Goal: Communication & Community: Answer question/provide support

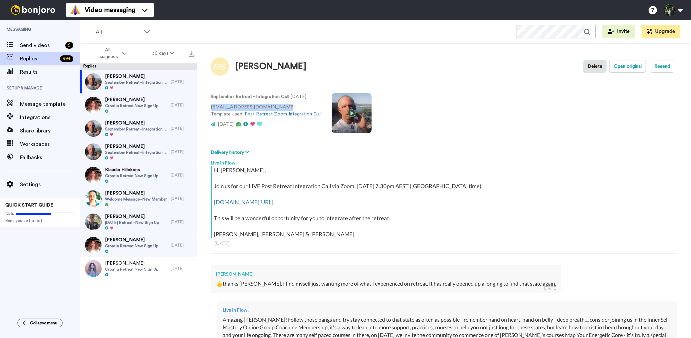
drag, startPoint x: 284, startPoint y: 106, endPoint x: 210, endPoint y: 109, distance: 74.1
click at [210, 109] on div "[PERSON_NAME] Delete Open original Resend September Retreat - Integration Call …" at bounding box center [444, 202] width 494 height 318
copy p "[EMAIL_ADDRESS][DOMAIN_NAME]"
type textarea "x"
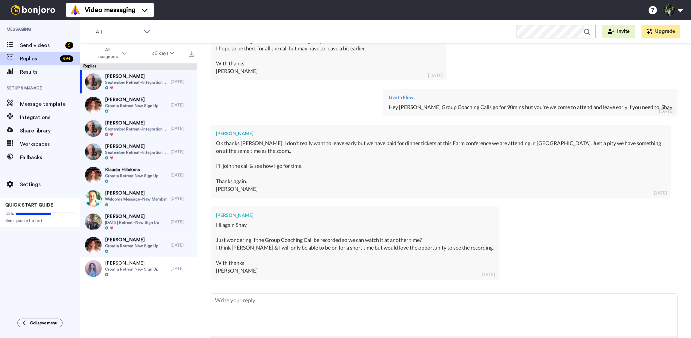
scroll to position [512, 0]
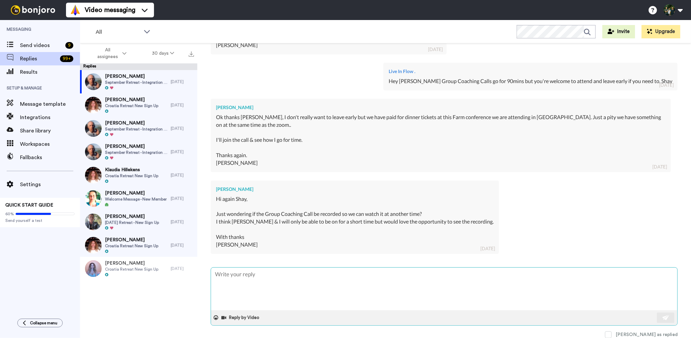
click at [295, 277] on textarea at bounding box center [444, 288] width 466 height 43
type textarea "H"
type textarea "x"
type textarea "He"
type textarea "x"
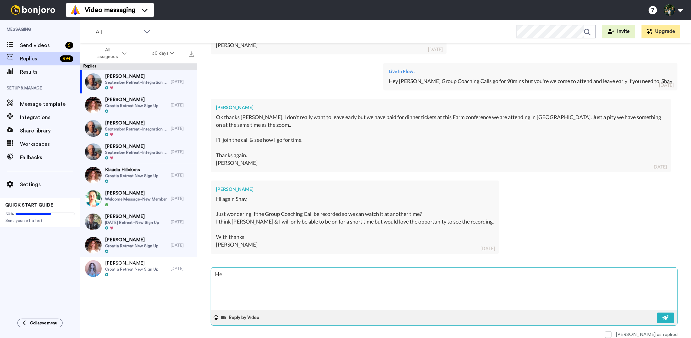
type textarea "Hey"
type textarea "x"
type textarea "Hey"
type textarea "x"
type textarea "Hey M"
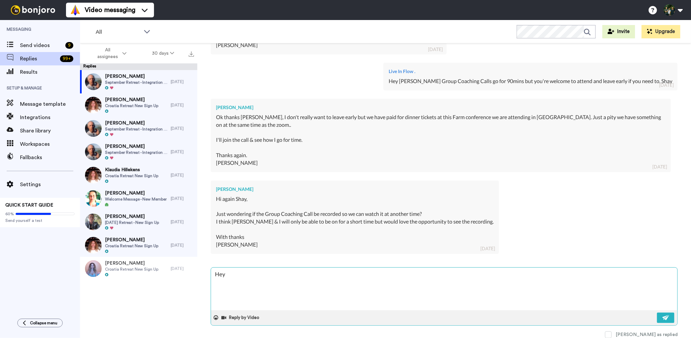
type textarea "x"
type textarea "Hey [PERSON_NAME]"
type textarea "x"
type textarea "Hey Mar"
type textarea "x"
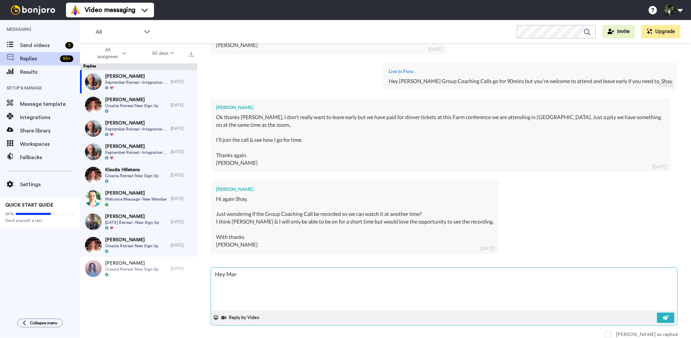
type textarea "Hey [PERSON_NAME]"
type textarea "x"
type textarea "Hey [PERSON_NAME],"
type textarea "x"
type textarea "Hey [PERSON_NAME],"
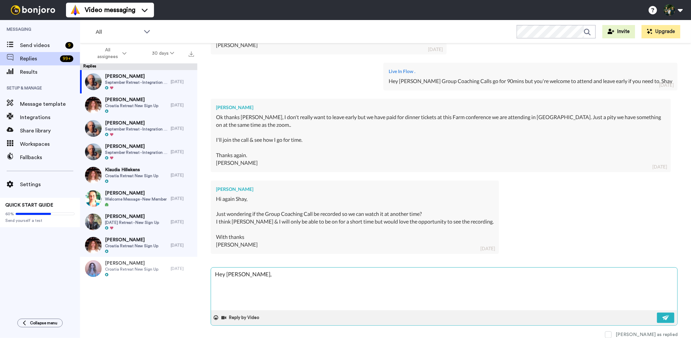
type textarea "x"
type textarea "Hey [PERSON_NAME], t"
type textarea "x"
type textarea "Hey [PERSON_NAME], th"
type textarea "x"
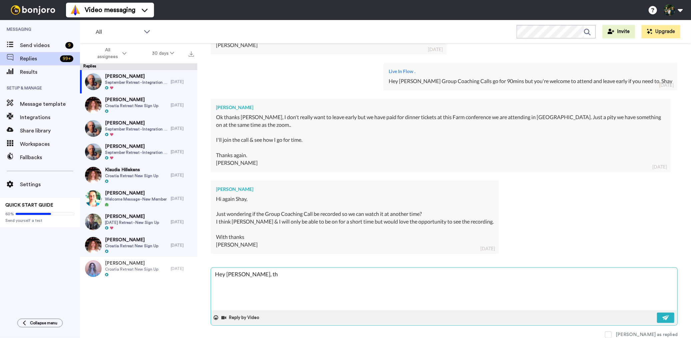
type textarea "Hey [PERSON_NAME], the"
type textarea "x"
type textarea "Hey [PERSON_NAME], the"
type textarea "x"
type textarea "Hey [PERSON_NAME], the G"
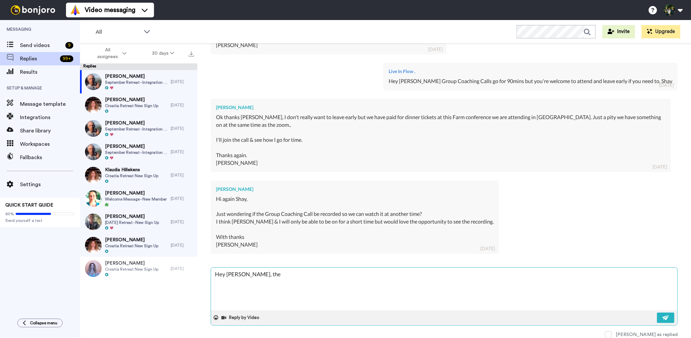
type textarea "x"
type textarea "Hey [PERSON_NAME], the Gr"
type textarea "x"
type textarea "Hey [PERSON_NAME], the Gro"
type textarea "x"
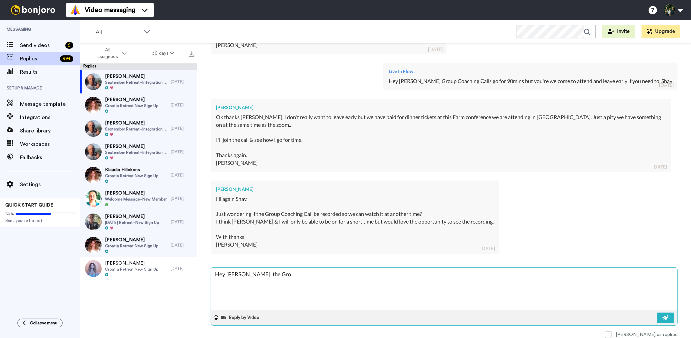
type textarea "Hey [PERSON_NAME], the Grou"
type textarea "x"
type textarea "Hey [PERSON_NAME], the Group"
type textarea "x"
type textarea "Hey [PERSON_NAME], the Group"
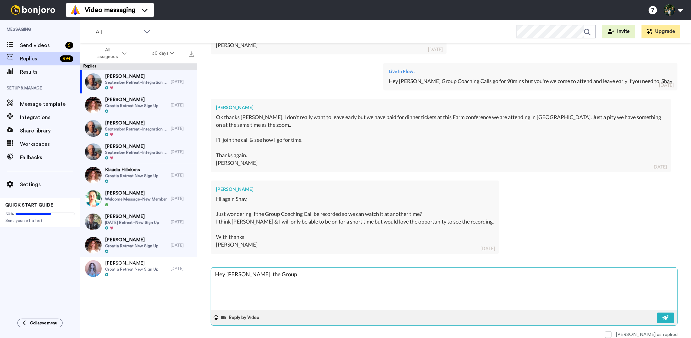
type textarea "x"
type textarea "Hey [PERSON_NAME], the Group C"
type textarea "x"
type textarea "Hey [PERSON_NAME], the Group Co"
type textarea "x"
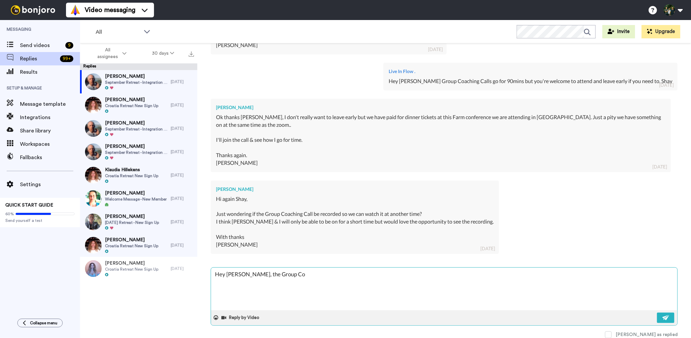
type textarea "Hey [PERSON_NAME], the Group Coa"
type textarea "x"
type textarea "Hey [PERSON_NAME], the Group Coac"
type textarea "x"
type textarea "Hey [PERSON_NAME], the Group Coach"
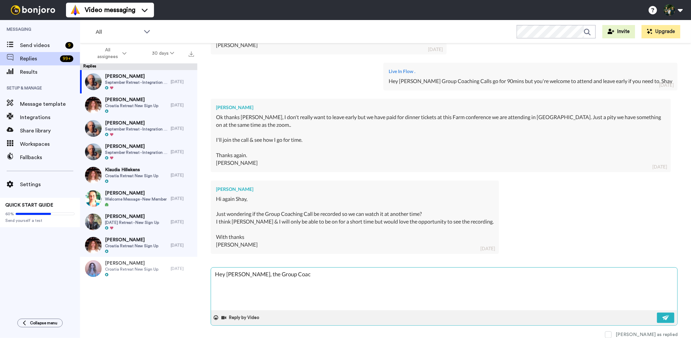
type textarea "x"
type textarea "Hey [PERSON_NAME], the Group Coachi"
type textarea "x"
type textarea "Hey [PERSON_NAME], the Group Coachin"
type textarea "x"
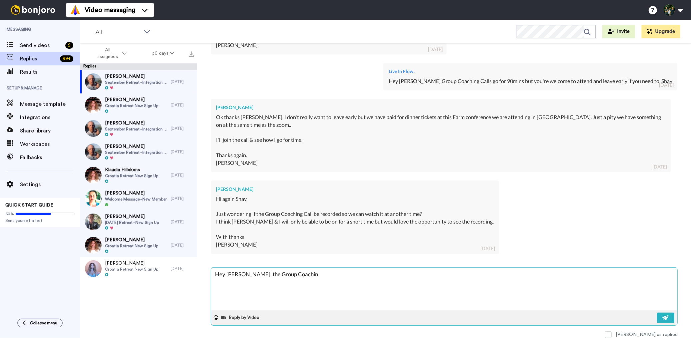
type textarea "Hey [PERSON_NAME], the Group Coaching"
type textarea "x"
type textarea "Hey [PERSON_NAME], the Group Coaching"
type textarea "x"
type textarea "Hey [PERSON_NAME], the Group Coaching C"
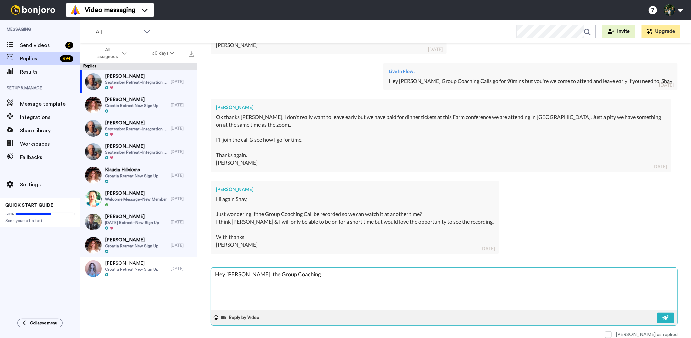
type textarea "x"
type textarea "Hey [PERSON_NAME], the Group Coaching Ca"
type textarea "x"
type textarea "Hey [PERSON_NAME], the Group Coaching Cal"
type textarea "x"
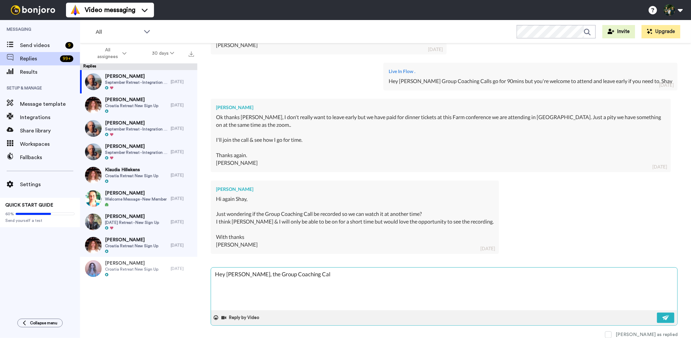
type textarea "Hey [PERSON_NAME], the Group Coaching Call"
type textarea "x"
type textarea "Hey [PERSON_NAME], the Group Coaching Calls"
type textarea "x"
type textarea "Hey [PERSON_NAME], the Group Coaching Calls"
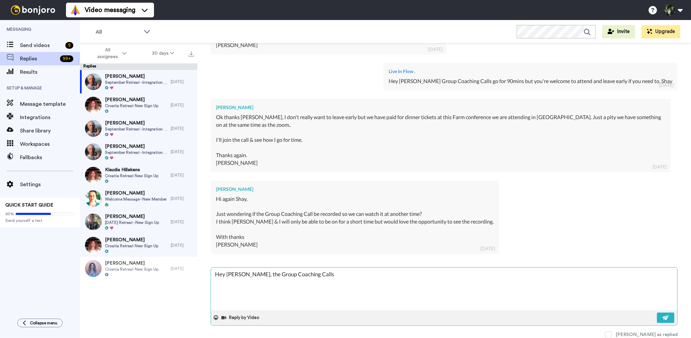
type textarea "x"
type textarea "Hey [PERSON_NAME], the Group Coaching Calls a"
type textarea "x"
type textarea "Hey [PERSON_NAME], the Group Coaching Calls ar"
type textarea "x"
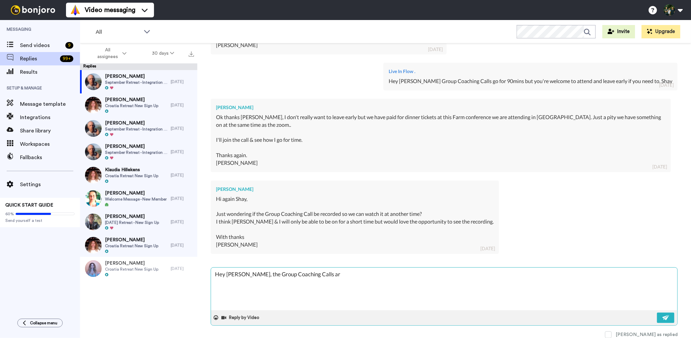
type textarea "Hey [PERSON_NAME], the Group Coaching Calls are"
type textarea "x"
type textarea "Hey [PERSON_NAME], the Group Coaching Calls are"
type textarea "x"
type textarea "Hey [PERSON_NAME], the Group Coaching Calls are r"
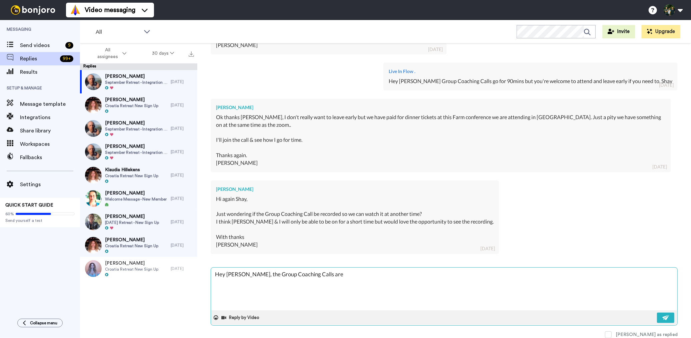
type textarea "x"
type textarea "Hey [PERSON_NAME], the Group Coaching Calls are re"
type textarea "x"
type textarea "Hey [PERSON_NAME], the Group Coaching Calls are rec"
type textarea "x"
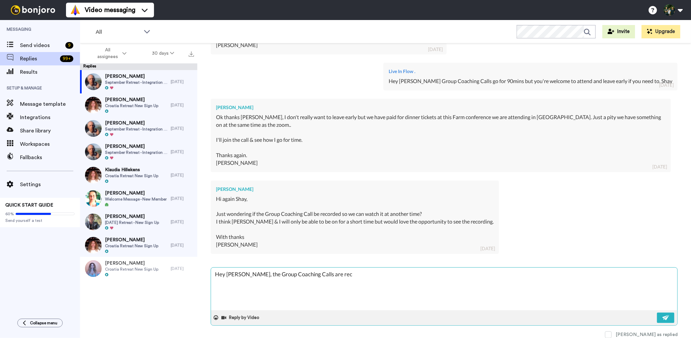
type textarea "Hey [PERSON_NAME], the Group Coaching Calls are reco"
type textarea "x"
type textarea "Hey [PERSON_NAME], the Group Coaching Calls are recor"
type textarea "x"
type textarea "Hey [PERSON_NAME], the Group Coaching Calls are record"
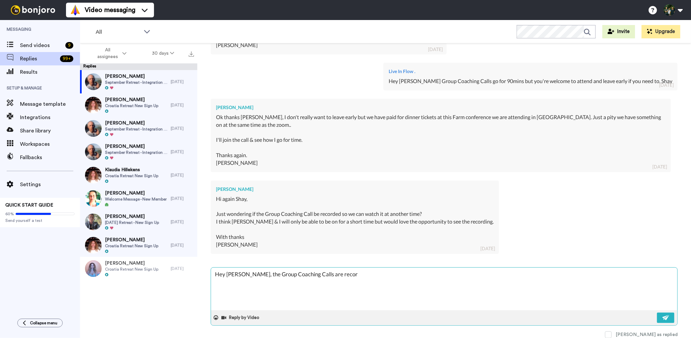
type textarea "x"
type textarea "Hey [PERSON_NAME], the Group Coaching Calls are recordi"
type textarea "x"
type textarea "Hey [PERSON_NAME], the Group Coaching Calls are recordin"
type textarea "x"
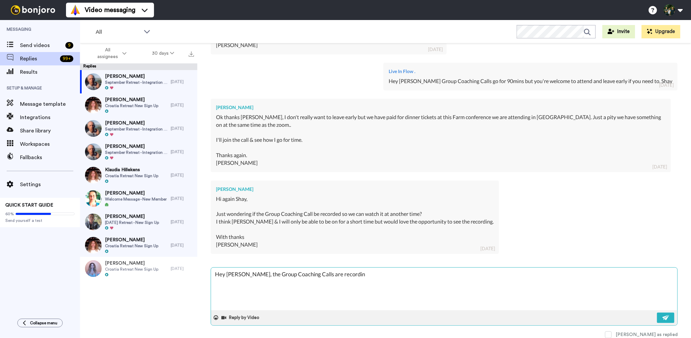
type textarea "Hey [PERSON_NAME], the Group Coaching Calls are recordi"
type textarea "x"
type textarea "Hey [PERSON_NAME], the Group Coaching Calls are record"
type textarea "x"
type textarea "Hey [PERSON_NAME], the Group Coaching Calls are recorde"
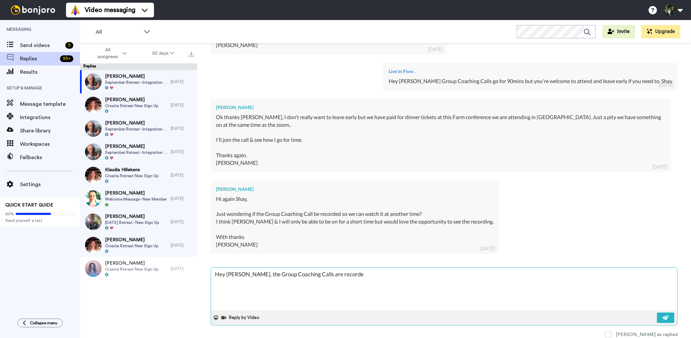
type textarea "x"
type textarea "Hey [PERSON_NAME], the Group Coaching Calls are recorded"
type textarea "x"
type textarea "Hey [PERSON_NAME], the Group Coaching Calls are recorded"
type textarea "x"
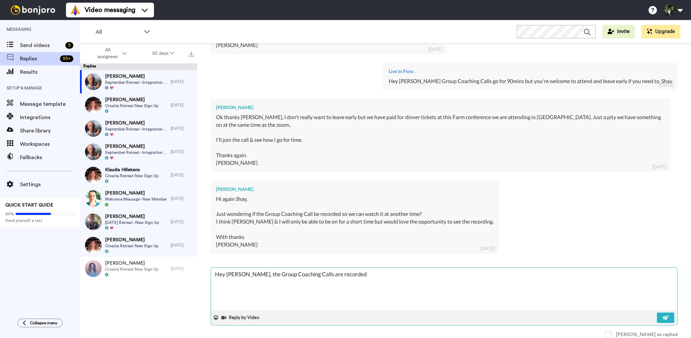
type textarea "Hey [PERSON_NAME], the Group Coaching Calls are recorded h"
type textarea "x"
type textarea "Hey [PERSON_NAME], the Group Coaching Calls are recorded ho"
type textarea "x"
type textarea "Hey [PERSON_NAME], the Group Coaching Calls are recorded how"
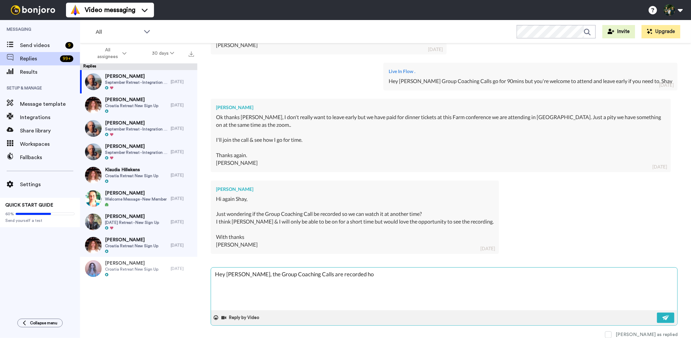
type textarea "x"
type textarea "Hey [PERSON_NAME], the Group Coaching Calls are recorded [PERSON_NAME]"
type textarea "x"
type textarea "Hey [PERSON_NAME], the Group Coaching Calls are recorded [PERSON_NAME]"
type textarea "x"
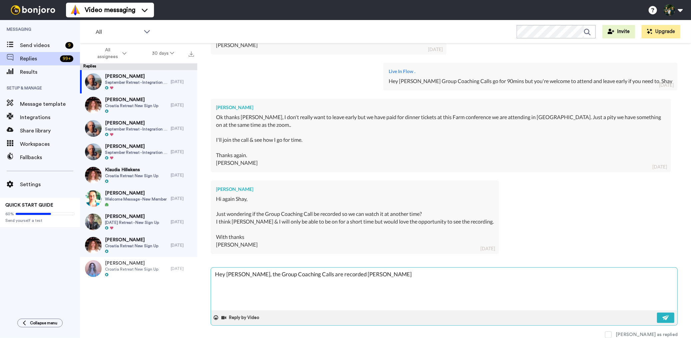
type textarea "Hey [PERSON_NAME], the Group Coaching Calls are recorded howeve"
type textarea "x"
type textarea "Hey [PERSON_NAME], the Group Coaching Calls are recorded however"
type textarea "x"
type textarea "Hey [PERSON_NAME], the Group Coaching Calls are recorded however,"
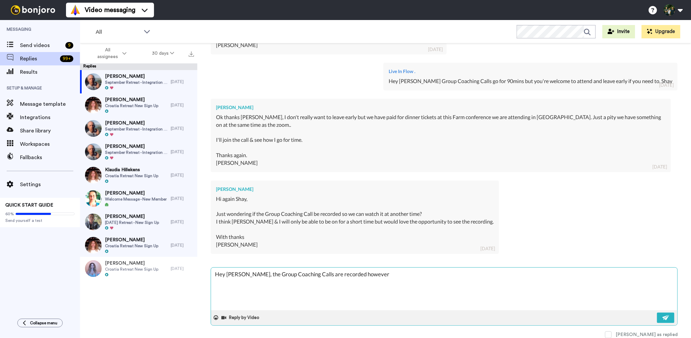
type textarea "x"
type textarea "Hey [PERSON_NAME], the Group Coaching Calls are recorded however,"
type textarea "x"
type textarea "Hey [PERSON_NAME], the Group Coaching Calls are recorded however, o"
type textarea "x"
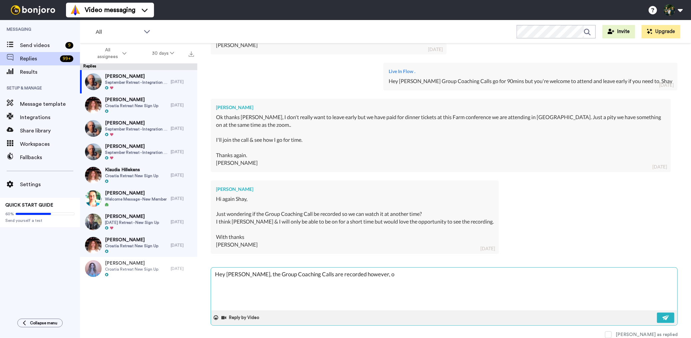
type textarea "Hey [PERSON_NAME], the Group Coaching Calls are recorded however, on"
type textarea "x"
type textarea "Hey [PERSON_NAME], the Group Coaching Calls are recorded however, onl"
type textarea "x"
type textarea "Hey [PERSON_NAME], the Group Coaching Calls are recorded however, only"
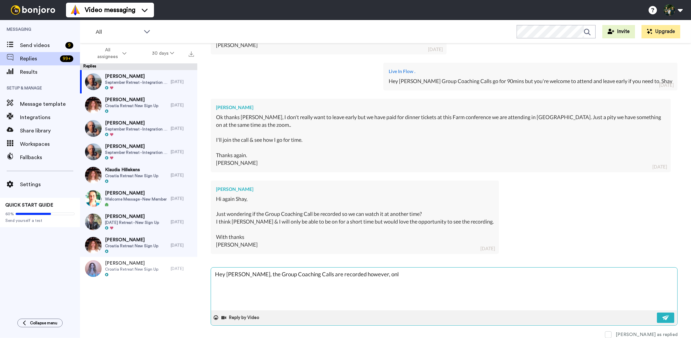
type textarea "x"
type textarea "Hey [PERSON_NAME], the Group Coaching Calls are recorded however, only"
type textarea "x"
type textarea "Hey [PERSON_NAME], the Group Coaching Calls are recorded however, only a"
type textarea "x"
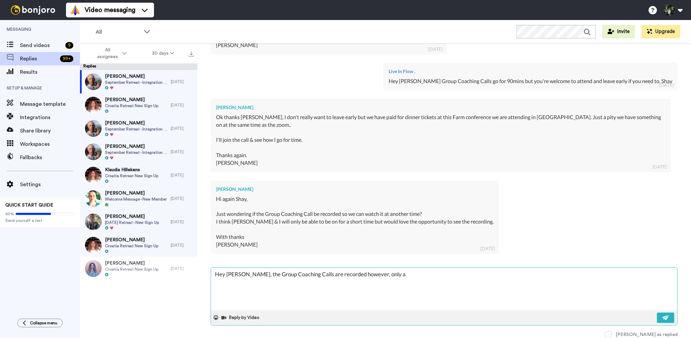
type textarea "Hey [PERSON_NAME], the Group Coaching Calls are recorded however, only ac"
type textarea "x"
type textarea "Hey [PERSON_NAME], the Group Coaching Calls are recorded however, only acc"
type textarea "x"
type textarea "Hey [PERSON_NAME], the Group Coaching Calls are recorded however, only acce"
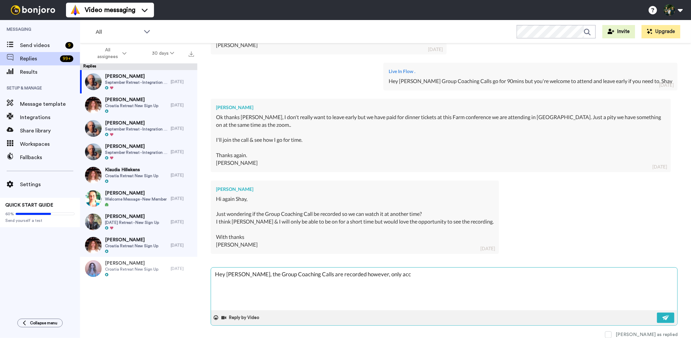
type textarea "x"
type textarea "Hey [PERSON_NAME], the Group Coaching Calls are recorded however, only acces"
type textarea "x"
type textarea "Hey [PERSON_NAME], the Group Coaching Calls are recorded however, only access"
type textarea "x"
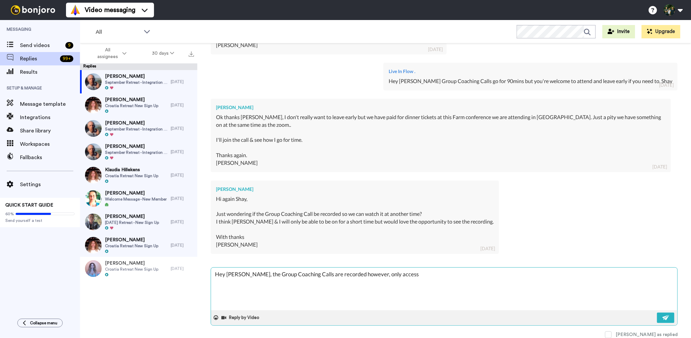
type textarea "Hey [PERSON_NAME], the Group Coaching Calls are recorded however, only accessi"
type textarea "x"
type textarea "Hey [PERSON_NAME], the Group Coaching Calls are recorded however, only accessib"
type textarea "x"
type textarea "Hey [PERSON_NAME], the Group Coaching Calls are recorded however, only accessibl"
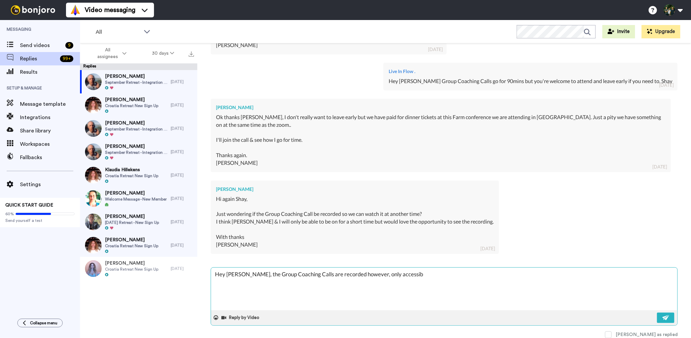
type textarea "x"
type textarea "Hey [PERSON_NAME], the Group Coaching Calls are recorded however, only accessib…"
type textarea "x"
type textarea "Hey [PERSON_NAME], the Group Coaching Calls are recorded however, only accessibl"
type textarea "x"
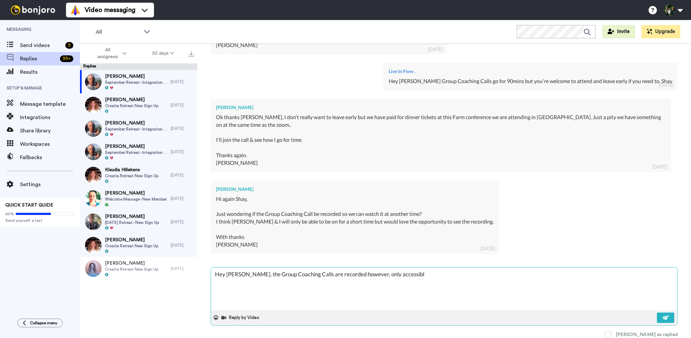
type textarea "Hey [PERSON_NAME], the Group Coaching Calls are recorded however, only accessib"
type textarea "x"
type textarea "Hey [PERSON_NAME], the Group Coaching Calls are recorded however, only accessi"
type textarea "x"
type textarea "Hey [PERSON_NAME], the Group Coaching Calls are recorded however, only access"
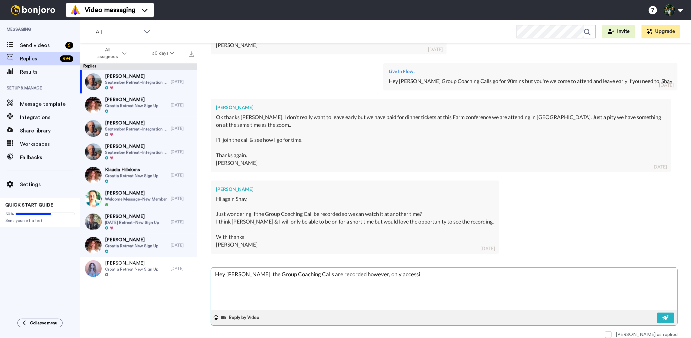
type textarea "x"
type textarea "Hey [PERSON_NAME], the Group Coaching Calls are recorded however, only acces"
type textarea "x"
type textarea "Hey [PERSON_NAME], the Group Coaching Calls are recorded however, only acce"
type textarea "x"
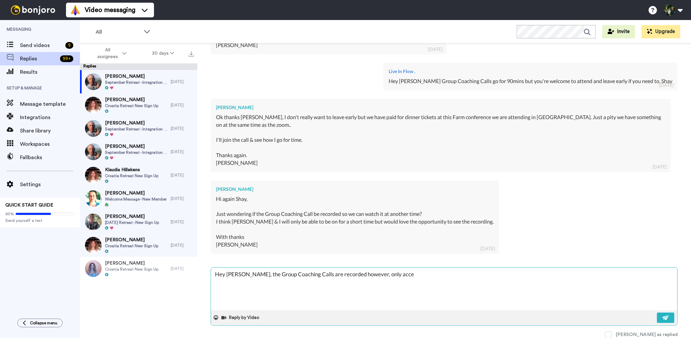
type textarea "Hey [PERSON_NAME], the Group Coaching Calls are recorded however, only acc"
type textarea "x"
type textarea "Hey [PERSON_NAME], the Group Coaching Calls are recorded however, only ac"
type textarea "x"
type textarea "Hey [PERSON_NAME], the Group Coaching Calls are recorded however, only a"
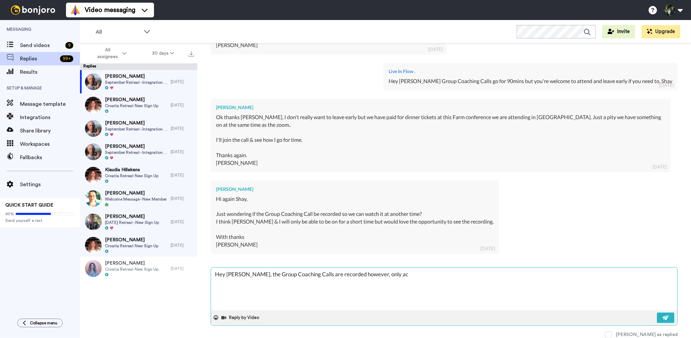
type textarea "x"
type textarea "Hey [PERSON_NAME], the Group Coaching Calls are recorded however, only"
type textarea "x"
type textarea "Hey [PERSON_NAME], the Group Coaching Calls are recorded however, only"
type textarea "x"
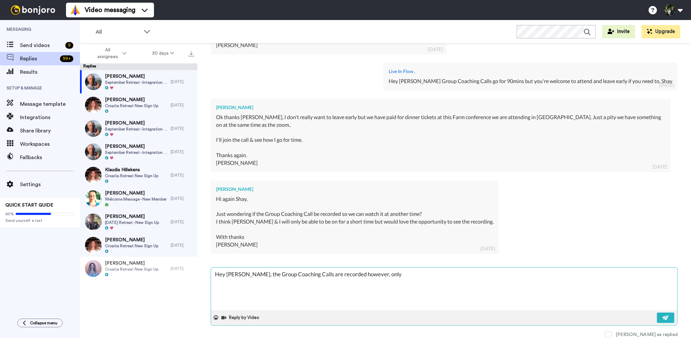
type textarea "Hey [PERSON_NAME], the Group Coaching Calls are recorded however, onl"
type textarea "x"
type textarea "Hey [PERSON_NAME], the Group Coaching Calls are recorded however, on"
type textarea "x"
type textarea "Hey [PERSON_NAME], the Group Coaching Calls are recorded however, o"
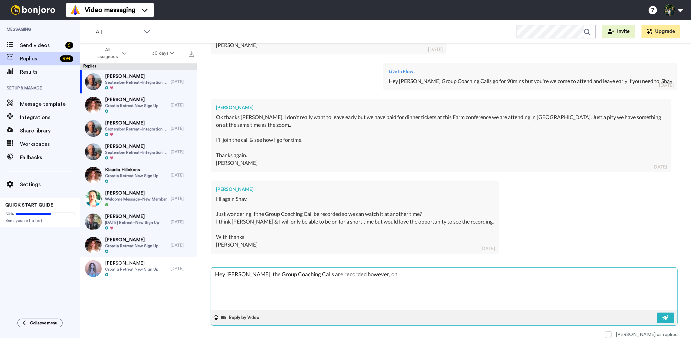
type textarea "x"
type textarea "Hey [PERSON_NAME], the Group Coaching Calls are recorded however,"
type textarea "x"
type textarea "Hey [PERSON_NAME], the Group Coaching Calls are recorded however, t"
type textarea "x"
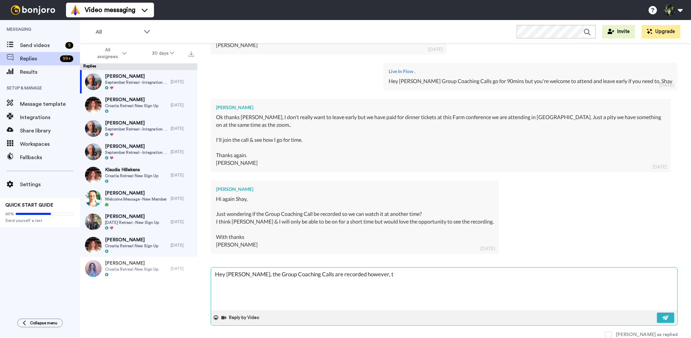
type textarea "Hey [PERSON_NAME], the Group Coaching Calls are recorded however, th"
type textarea "x"
type textarea "Hey [PERSON_NAME], the Group Coaching Calls are recorded however, the"
type textarea "x"
type textarea "Hey [PERSON_NAME], the Group Coaching Calls are recorded however, the"
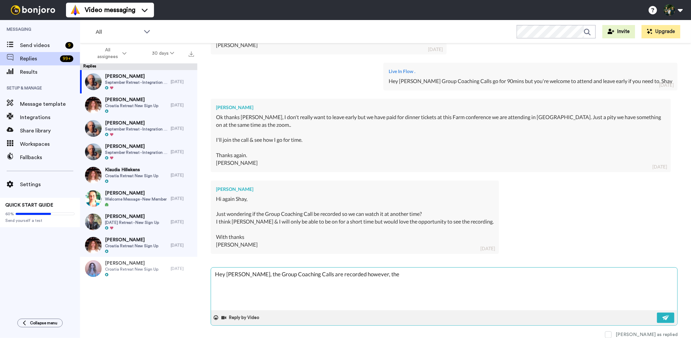
type textarea "x"
type textarea "Hey [PERSON_NAME], the Group Coaching Calls are recorded however, the r"
type textarea "x"
type textarea "Hey [PERSON_NAME], the Group Coaching Calls are recorded however, the re"
type textarea "x"
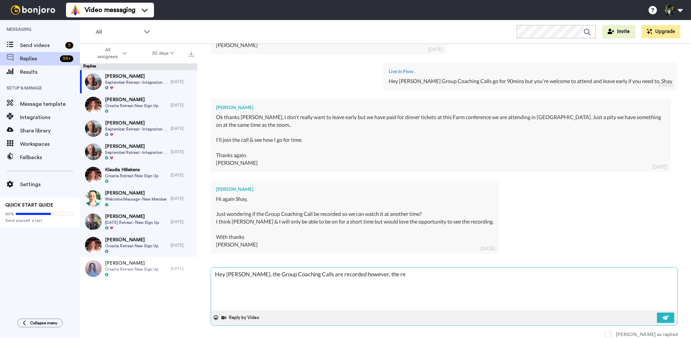
type textarea "Hey [PERSON_NAME], the Group Coaching Calls are recorded however, the rec"
type textarea "x"
type textarea "Hey [PERSON_NAME], the Group Coaching Calls are recorded however, the reco"
type textarea "x"
type textarea "Hey [PERSON_NAME], the Group Coaching Calls are recorded however, the recor"
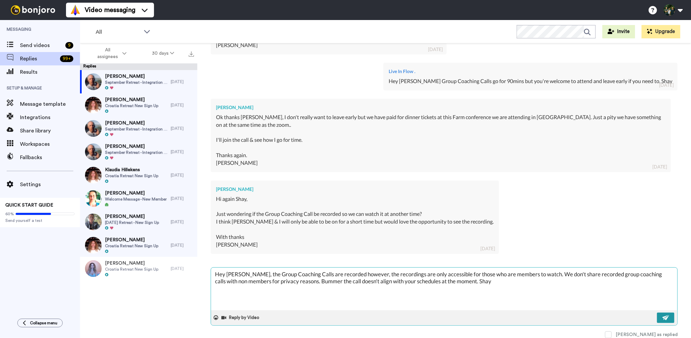
click at [657, 318] on button at bounding box center [665, 317] width 17 height 10
